Goal: Task Accomplishment & Management: Manage account settings

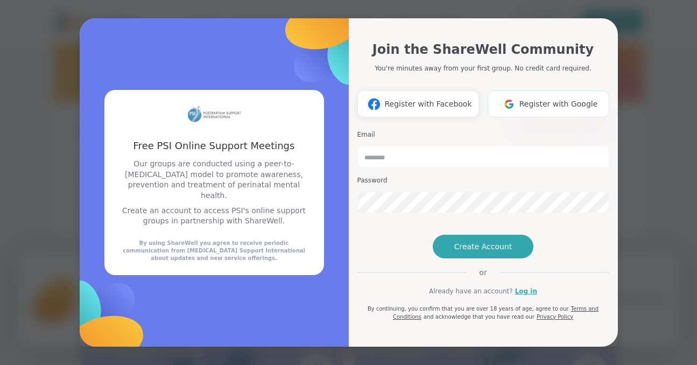
click at [559, 98] on span "Register with Google" at bounding box center [558, 103] width 79 height 11
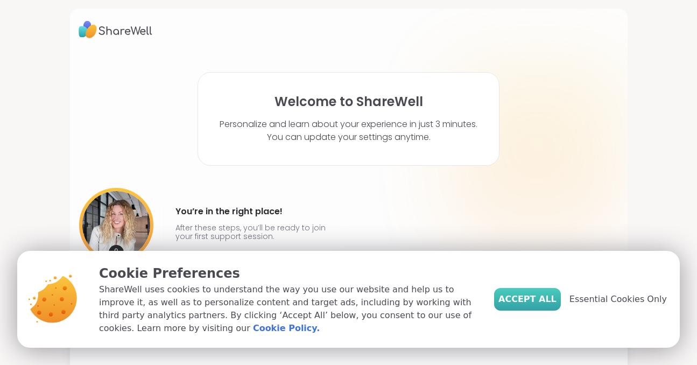
click at [544, 298] on span "Accept All" at bounding box center [527, 299] width 58 height 13
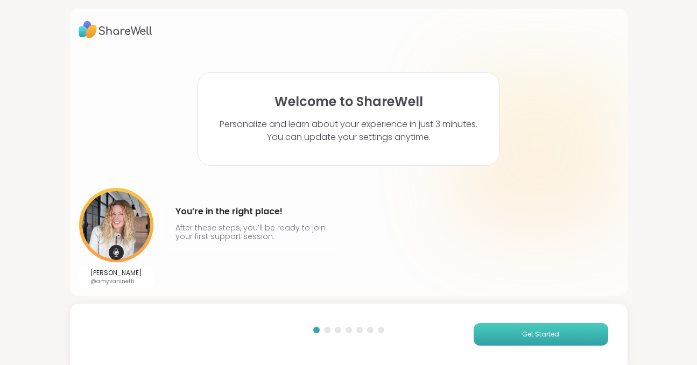
click at [507, 336] on button "Get Started" at bounding box center [541, 334] width 135 height 23
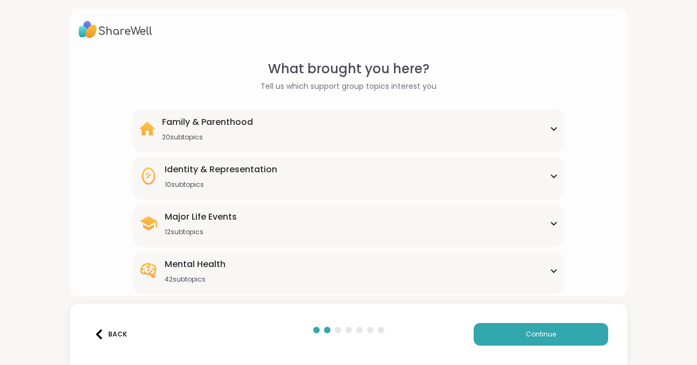
click at [545, 227] on div "Major Life Events 12 subtopics" at bounding box center [348, 223] width 419 height 26
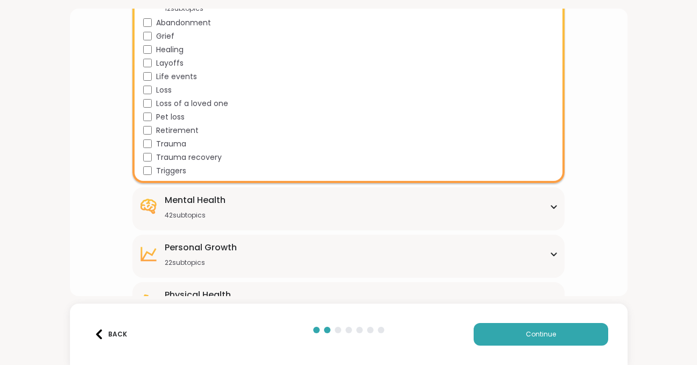
scroll to position [224, 0]
click at [345, 209] on div "Mental Health 42 subtopics" at bounding box center [348, 206] width 419 height 26
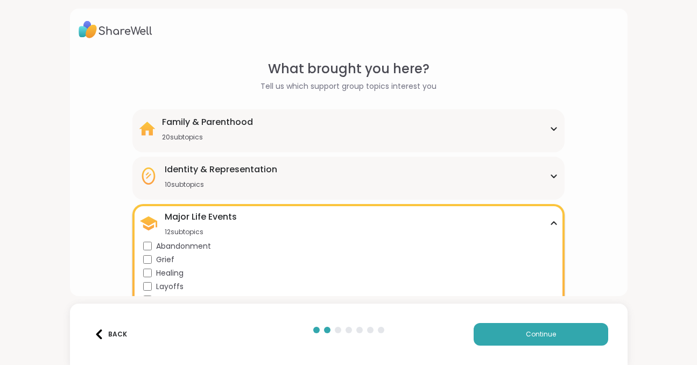
scroll to position [1, 0]
click at [377, 115] on div "Family & Parenthood 20 subtopics" at bounding box center [348, 128] width 419 height 26
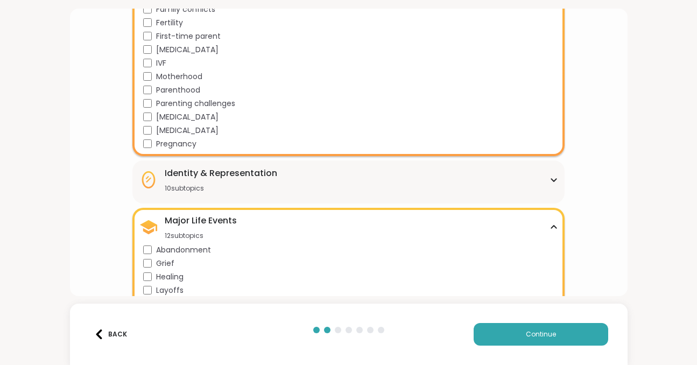
scroll to position [275, 0]
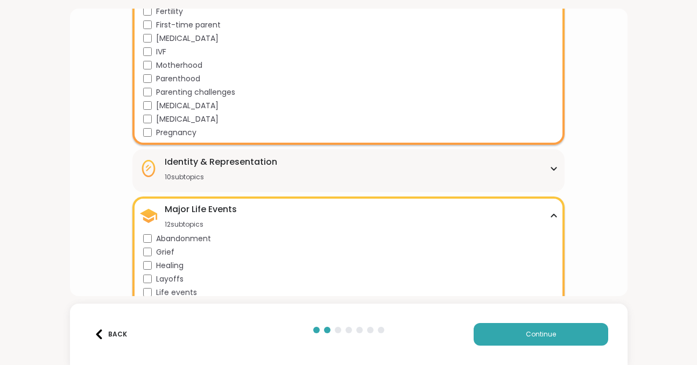
click at [266, 166] on div "Identity & Representation" at bounding box center [221, 162] width 112 height 13
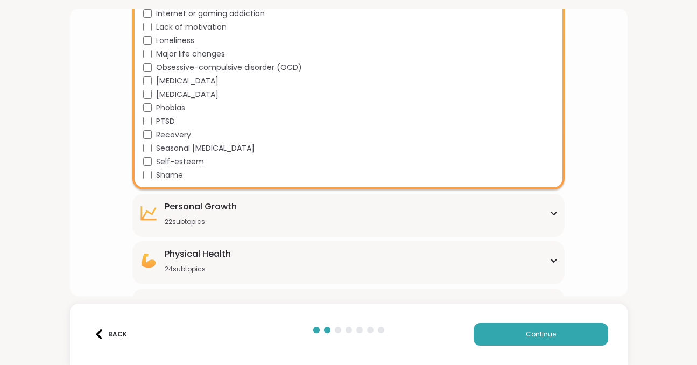
scroll to position [1204, 0]
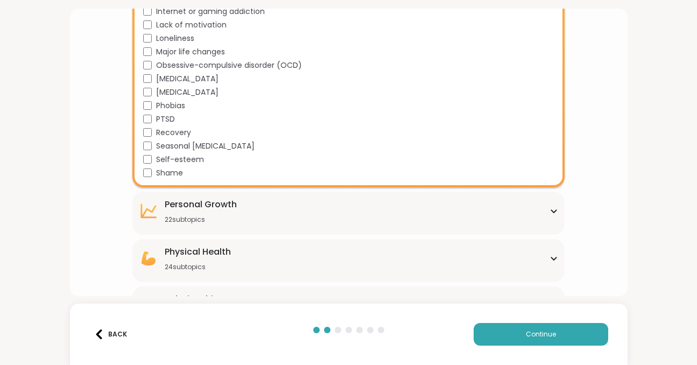
click at [212, 212] on div "[MEDICAL_DATA] 22 subtopics" at bounding box center [201, 211] width 72 height 26
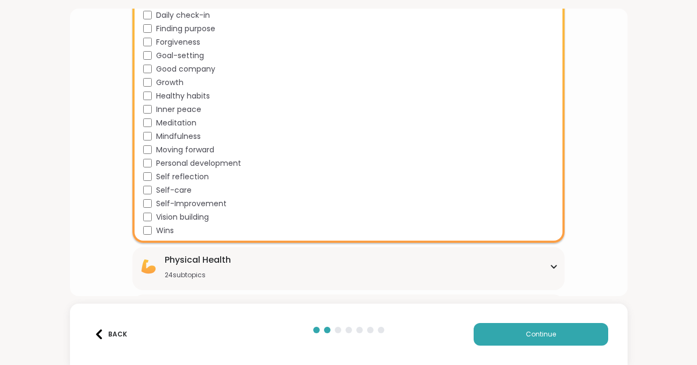
scroll to position [1531, 0]
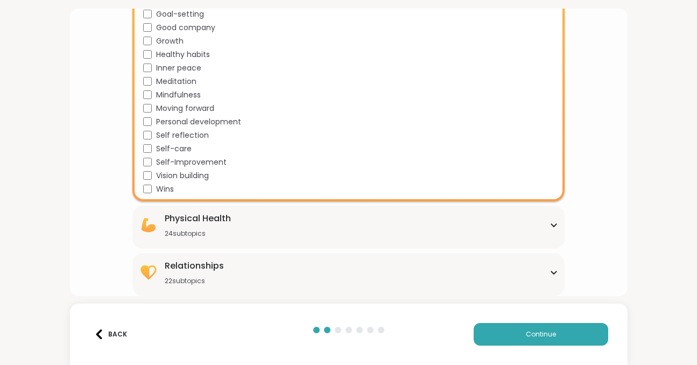
click at [263, 221] on div "Physical Health 24 subtopics" at bounding box center [348, 225] width 419 height 26
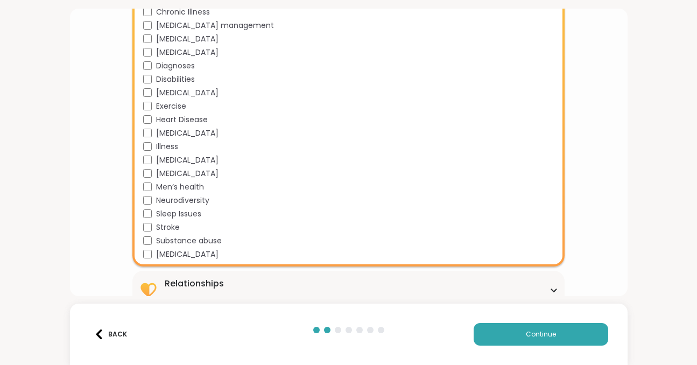
scroll to position [1852, 0]
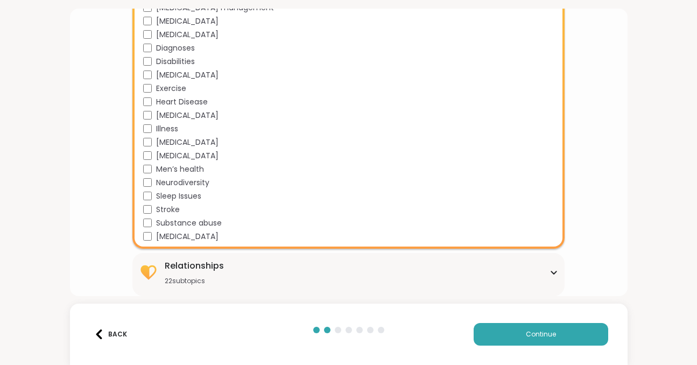
click at [262, 261] on div "Relationships 22 subtopics" at bounding box center [348, 272] width 419 height 26
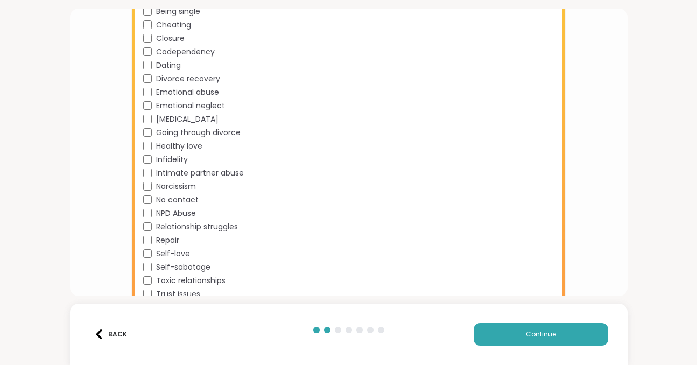
scroll to position [2146, 0]
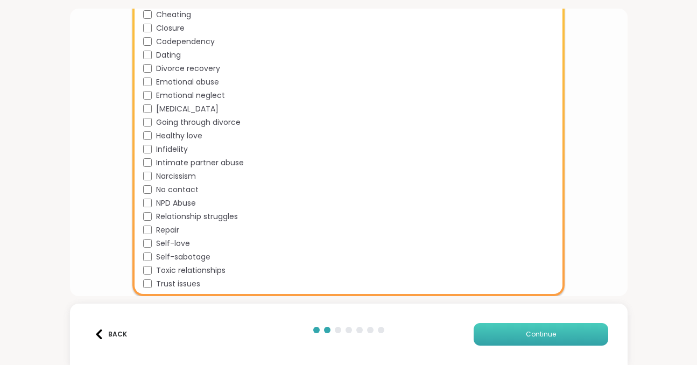
click at [525, 331] on button "Continue" at bounding box center [541, 334] width 135 height 23
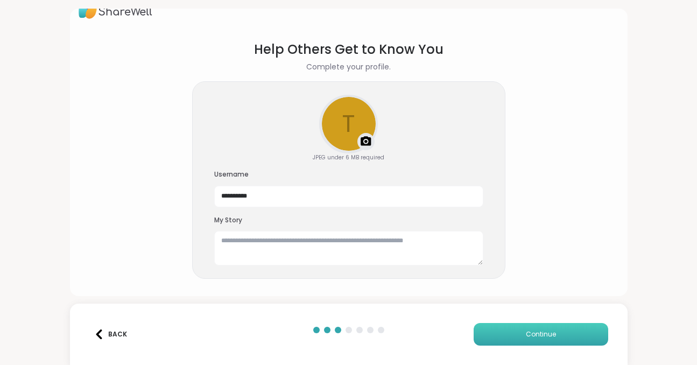
scroll to position [19, 0]
click at [457, 242] on textarea at bounding box center [348, 248] width 269 height 34
click at [524, 330] on button "Continue" at bounding box center [541, 334] width 135 height 23
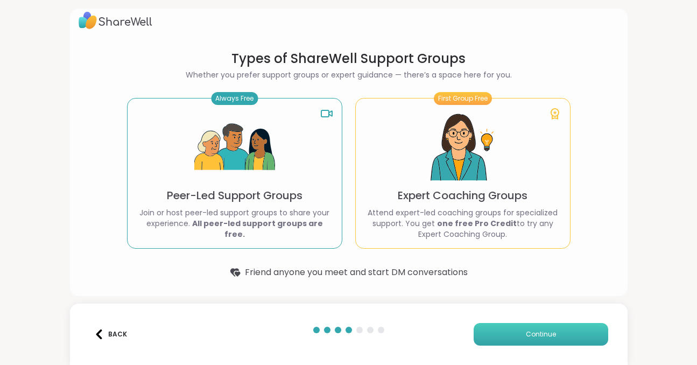
scroll to position [9, 0]
click at [497, 327] on button "Continue" at bounding box center [541, 334] width 135 height 23
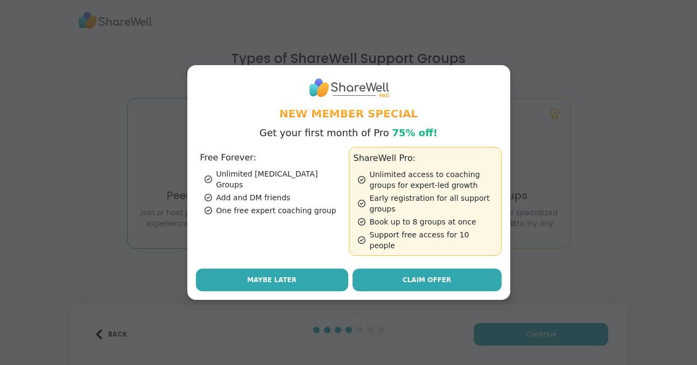
click at [323, 269] on button "Maybe Later" at bounding box center [272, 280] width 152 height 23
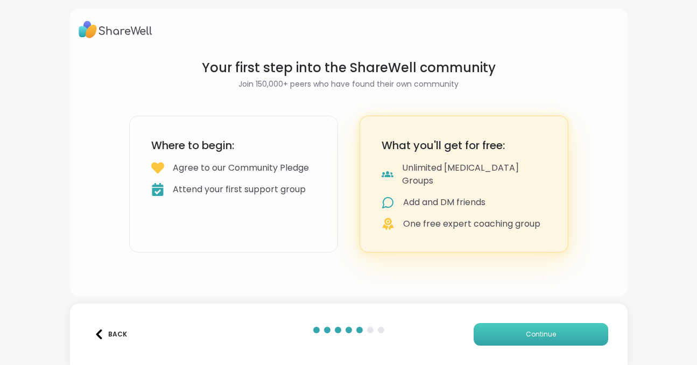
click at [531, 336] on span "Continue" at bounding box center [541, 334] width 30 height 10
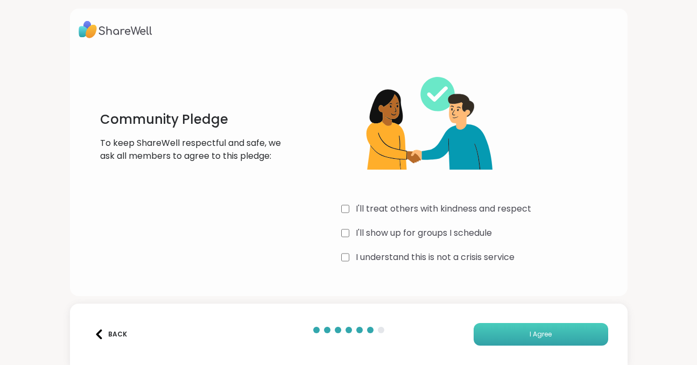
click at [491, 325] on button "I Agree" at bounding box center [541, 334] width 135 height 23
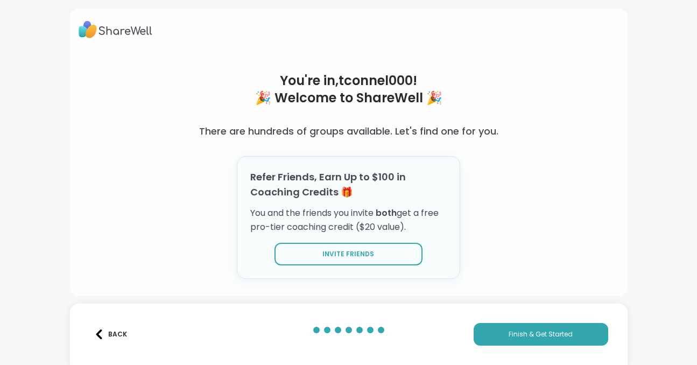
scroll to position [13, 0]
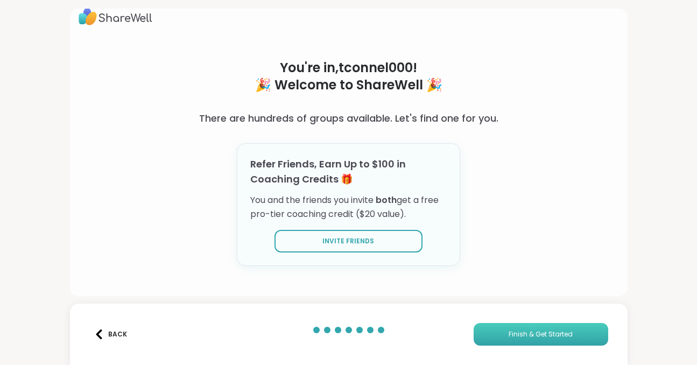
click at [525, 341] on button "Finish & Get Started" at bounding box center [541, 334] width 135 height 23
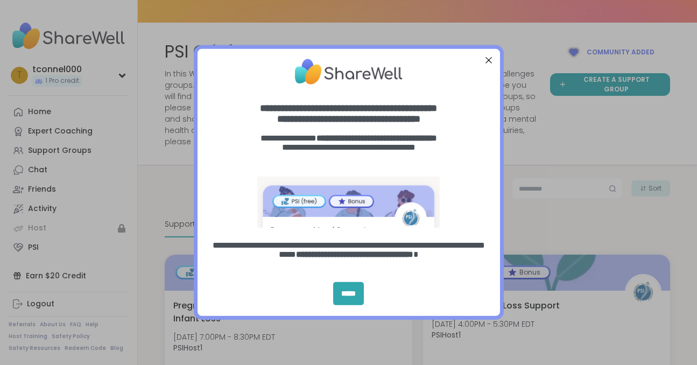
scroll to position [40, 0]
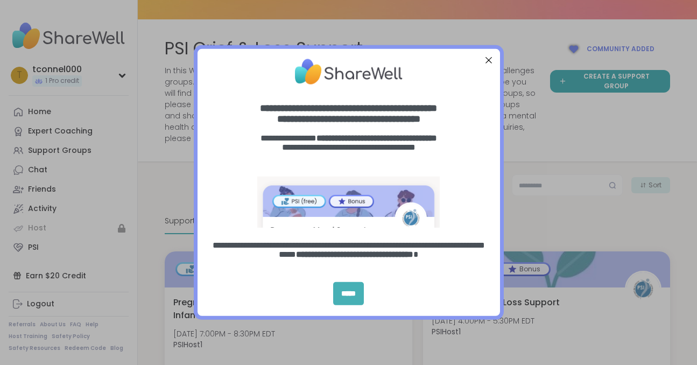
click at [349, 299] on div "*****" at bounding box center [348, 293] width 31 height 23
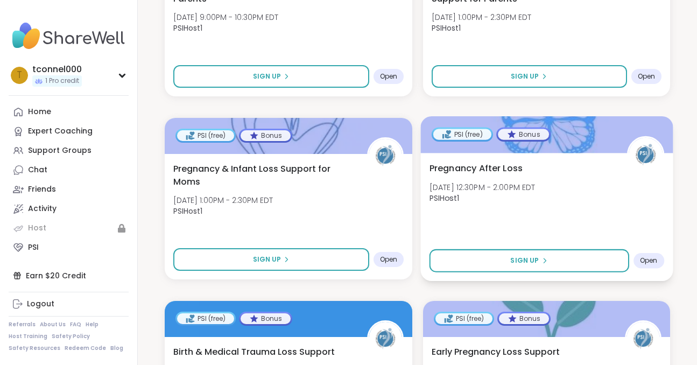
scroll to position [906, 0]
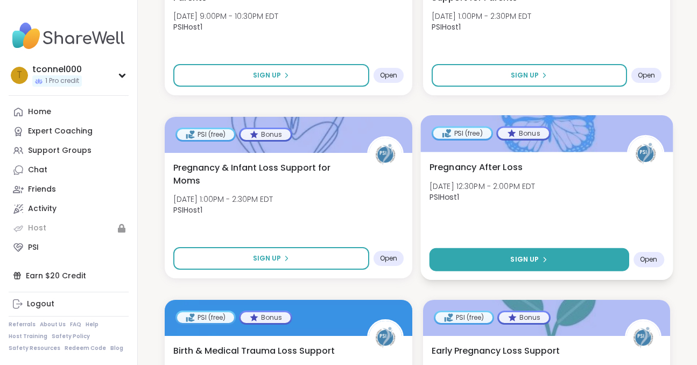
click at [517, 261] on span "Sign Up" at bounding box center [524, 260] width 29 height 10
select select "**"
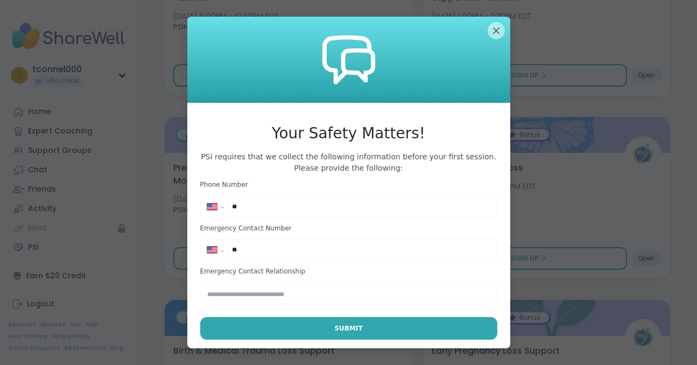
click at [370, 203] on input "**" at bounding box center [361, 206] width 258 height 11
type input "**********"
click at [353, 251] on input "**" at bounding box center [361, 249] width 258 height 11
type input "**********"
click at [345, 291] on input "text" at bounding box center [348, 294] width 297 height 22
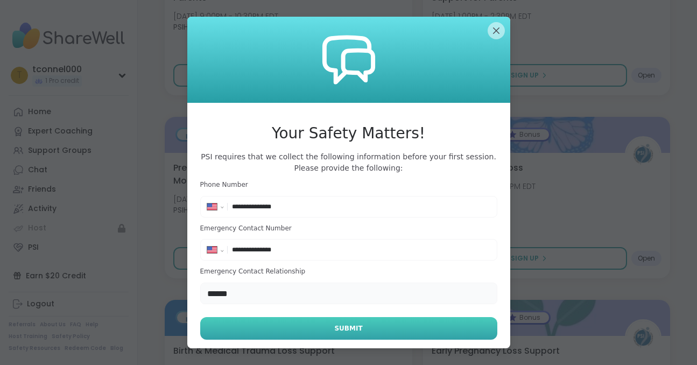
type input "******"
click at [360, 326] on span "Submit" at bounding box center [348, 328] width 28 height 10
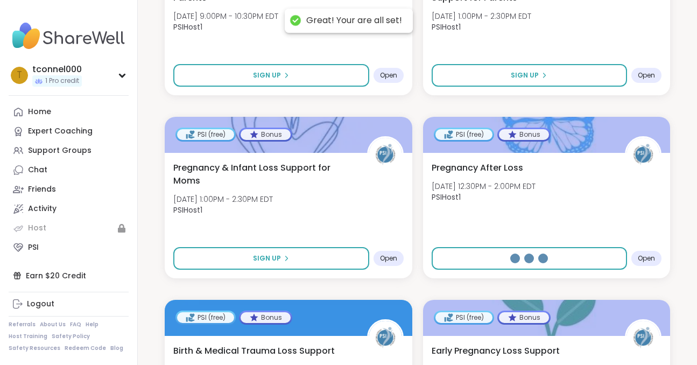
select select "**"
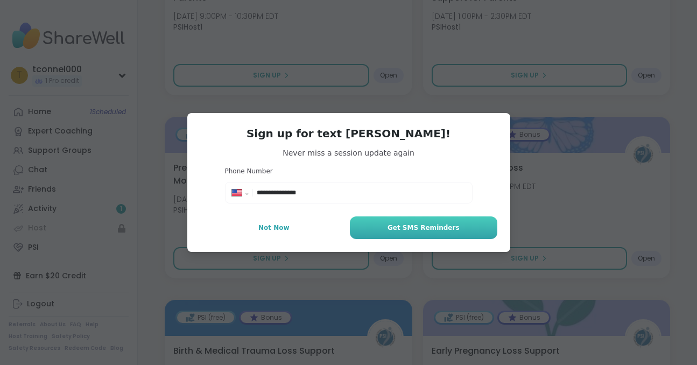
click at [399, 229] on span "Get SMS Reminders" at bounding box center [424, 228] width 72 height 10
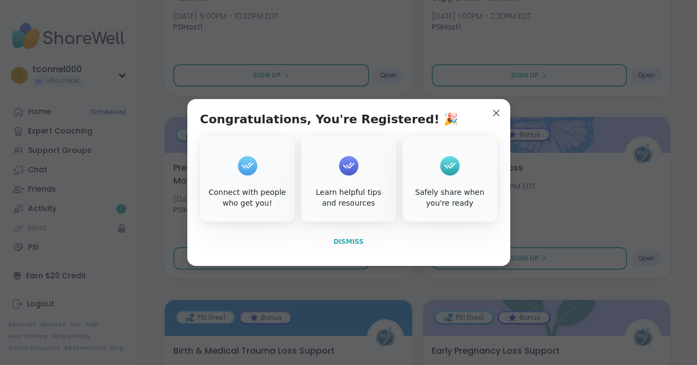
click at [353, 242] on span "Dismiss" at bounding box center [348, 242] width 30 height 8
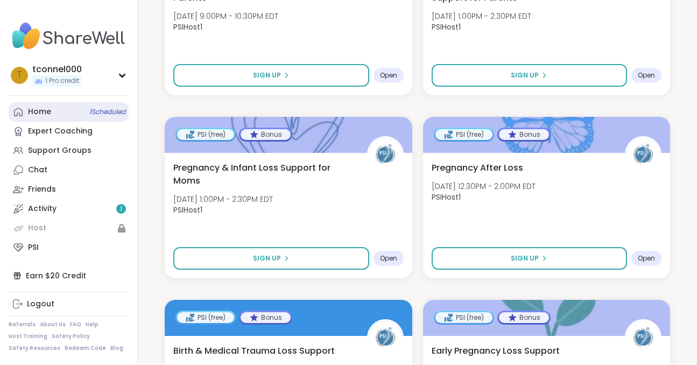
click at [104, 115] on span "1 Scheduled" at bounding box center [108, 112] width 36 height 9
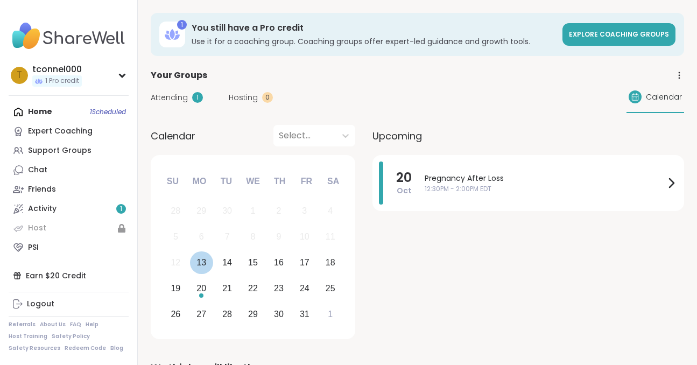
click at [206, 258] on div "13" at bounding box center [201, 262] width 23 height 23
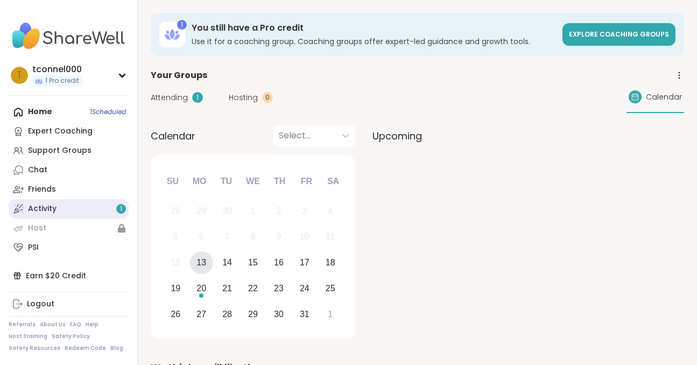
click at [89, 209] on link "Activity 1" at bounding box center [69, 208] width 120 height 19
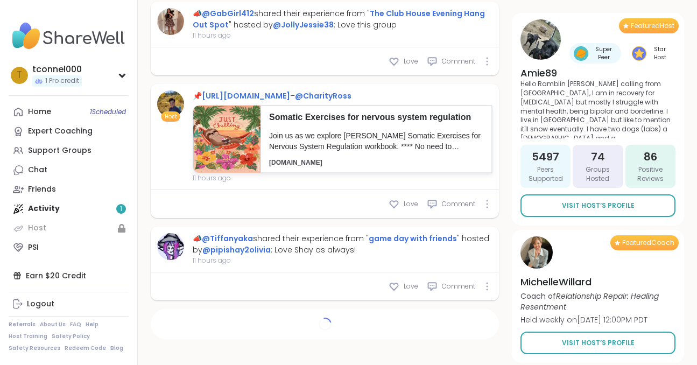
scroll to position [5050, 0]
type textarea "*"
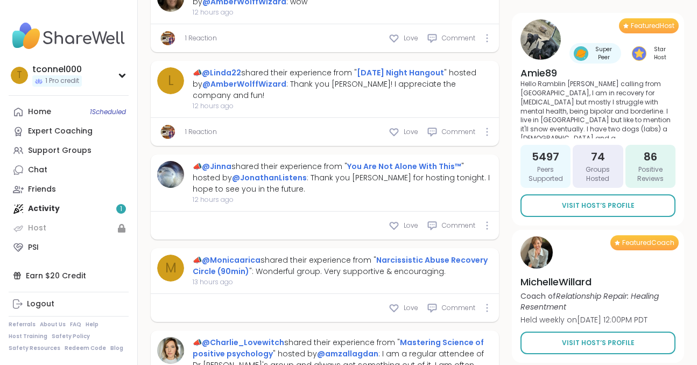
scroll to position [5402, 0]
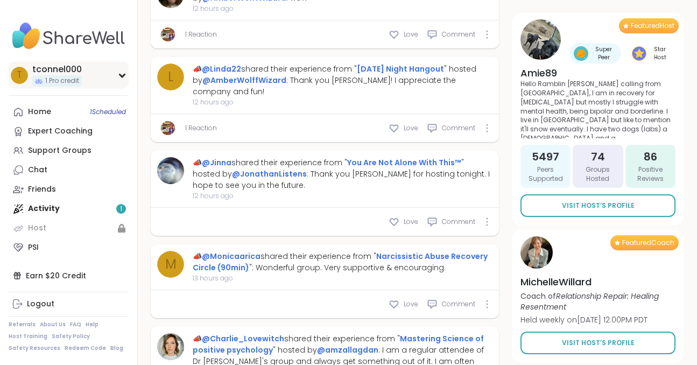
click at [110, 76] on div "t tconnel000 1 Pro credit" at bounding box center [69, 74] width 120 height 27
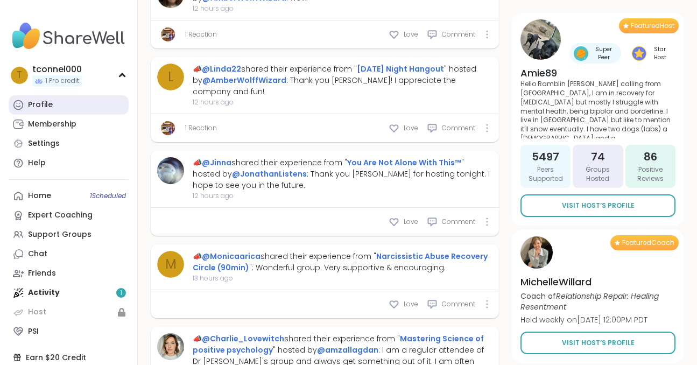
click at [71, 100] on link "Profile" at bounding box center [69, 104] width 120 height 19
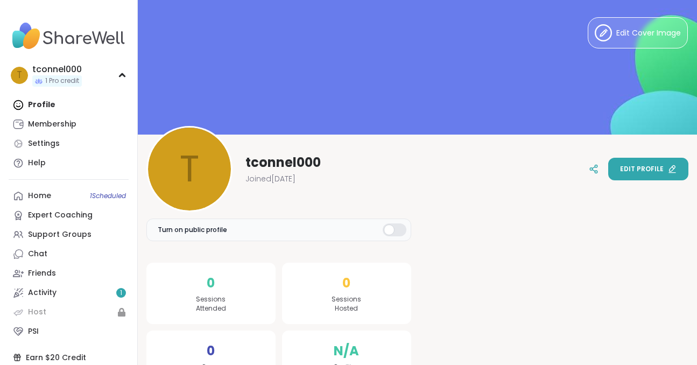
click at [622, 175] on button "Edit profile" at bounding box center [648, 169] width 80 height 23
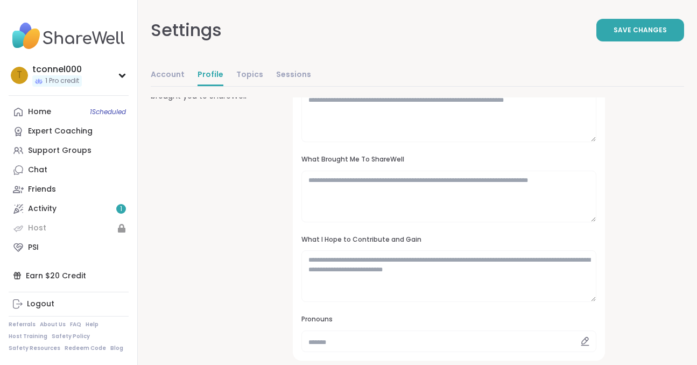
scroll to position [138, 0]
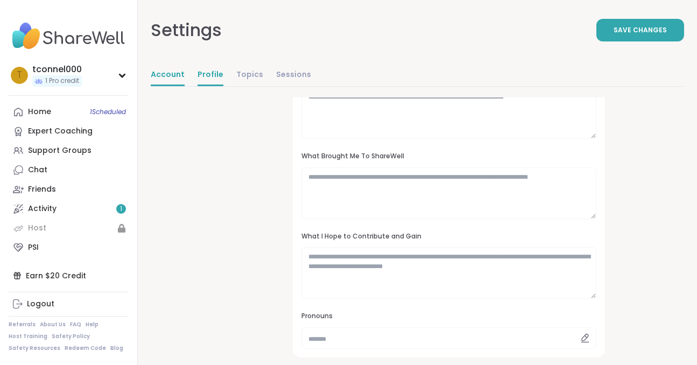
click at [176, 79] on link "Account" at bounding box center [168, 76] width 34 height 22
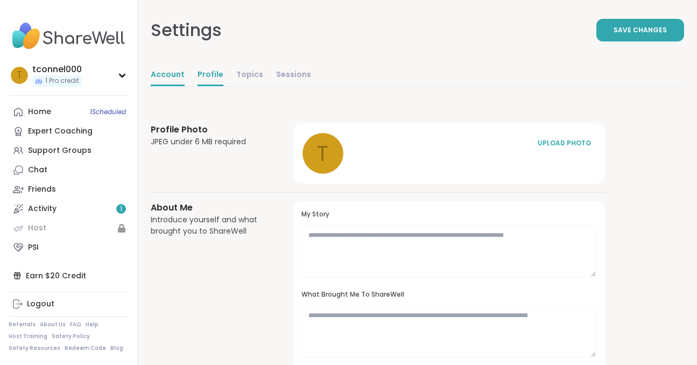
select select "**"
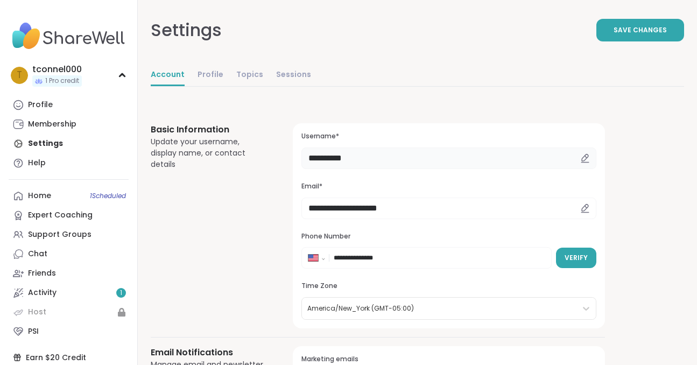
click at [461, 161] on input "**********" at bounding box center [448, 158] width 295 height 22
click at [339, 151] on input "**********" at bounding box center [448, 158] width 295 height 22
click at [342, 154] on input "**********" at bounding box center [448, 158] width 295 height 22
click at [373, 154] on input "**********" at bounding box center [448, 158] width 295 height 22
type input "*********"
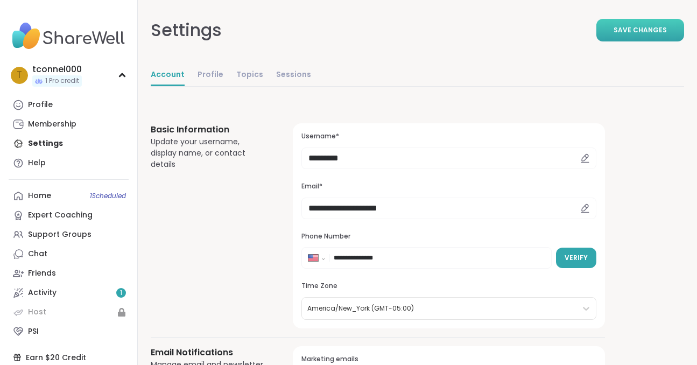
click at [618, 30] on span "Save Changes" at bounding box center [640, 30] width 53 height 10
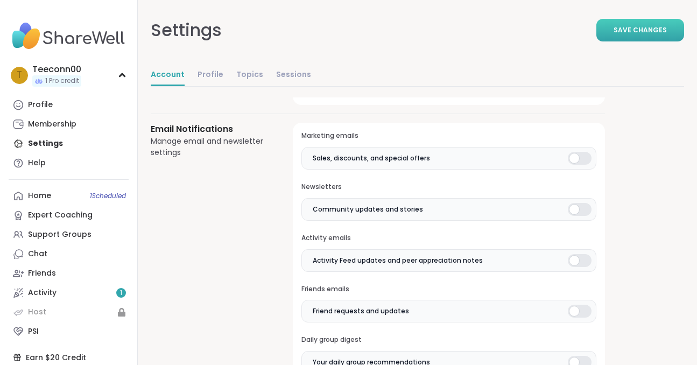
scroll to position [227, 0]
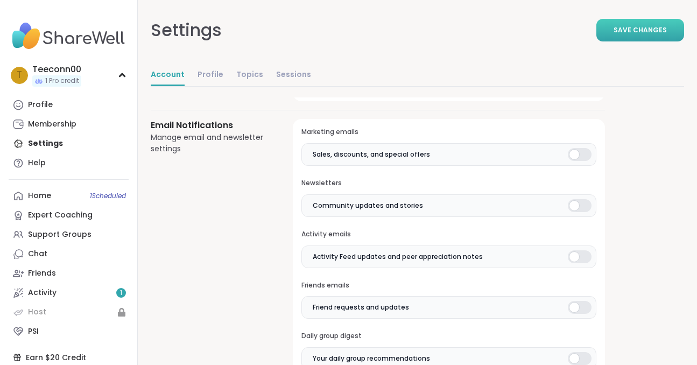
click at [584, 152] on div at bounding box center [580, 154] width 24 height 13
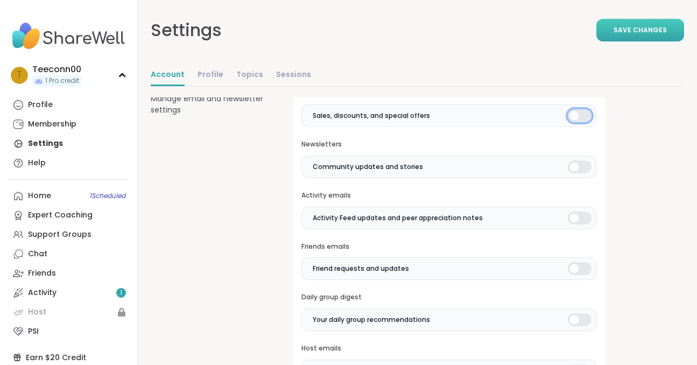
scroll to position [267, 0]
click at [586, 164] on div at bounding box center [580, 165] width 24 height 13
click at [583, 208] on label "Activity Feed updates and peer appreciation notes" at bounding box center [448, 217] width 295 height 23
click at [579, 265] on div at bounding box center [580, 267] width 24 height 13
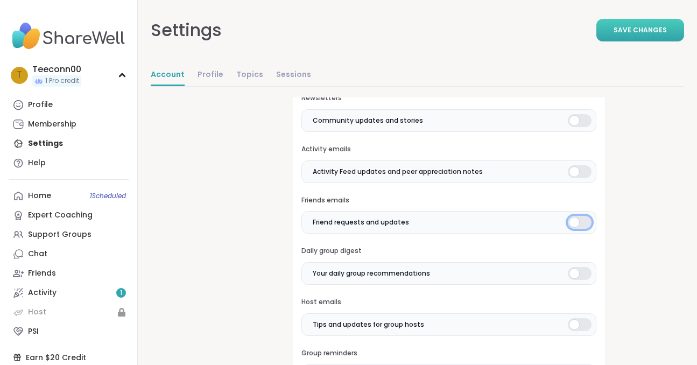
scroll to position [315, 0]
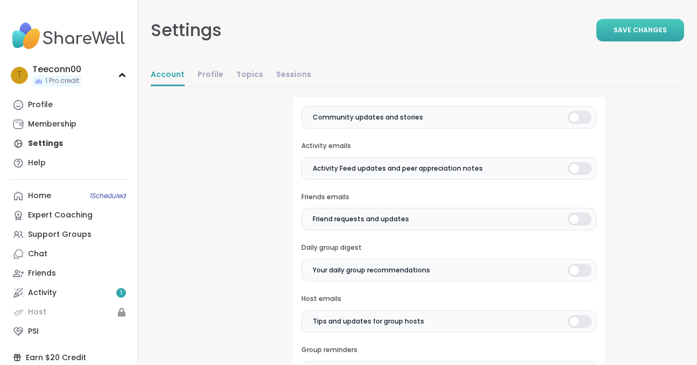
click at [580, 265] on div at bounding box center [580, 270] width 24 height 13
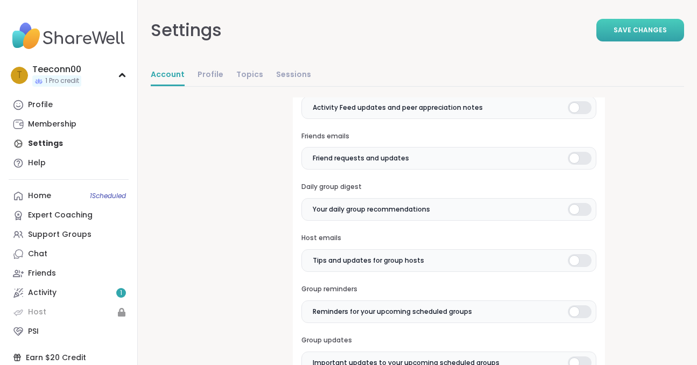
click at [580, 265] on div at bounding box center [580, 260] width 24 height 13
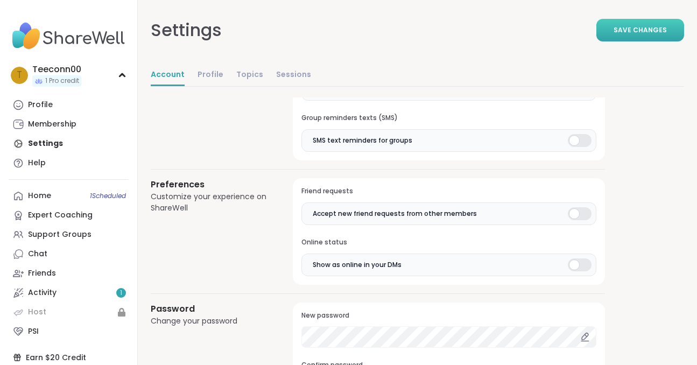
scroll to position [775, 0]
click at [627, 30] on span "Save Changes" at bounding box center [640, 30] width 53 height 10
